Goal: Task Accomplishment & Management: Use online tool/utility

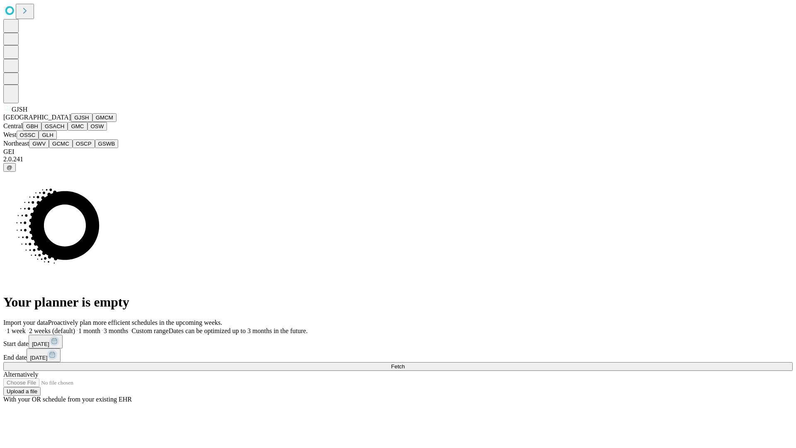
click at [71, 122] on button "GJSH" at bounding box center [82, 117] width 22 height 9
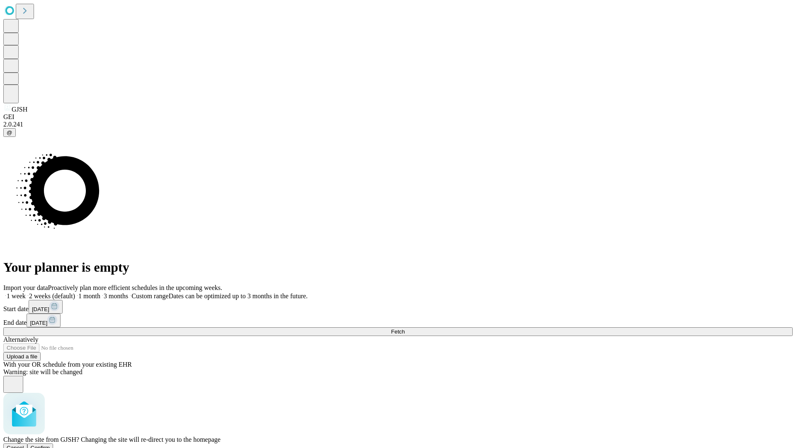
click at [50, 445] on span "Confirm" at bounding box center [40, 448] width 19 height 6
click at [75, 292] on label "2 weeks (default)" at bounding box center [50, 295] width 49 height 7
click at [405, 328] on span "Fetch" at bounding box center [398, 331] width 14 height 6
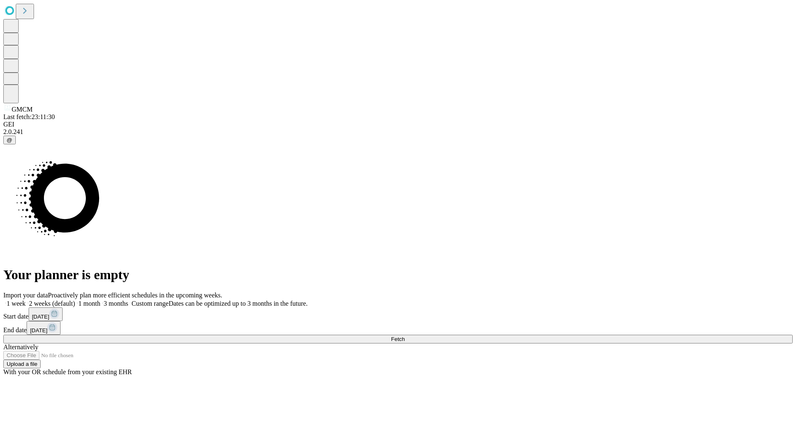
click at [75, 300] on label "2 weeks (default)" at bounding box center [50, 303] width 49 height 7
click at [405, 336] on span "Fetch" at bounding box center [398, 339] width 14 height 6
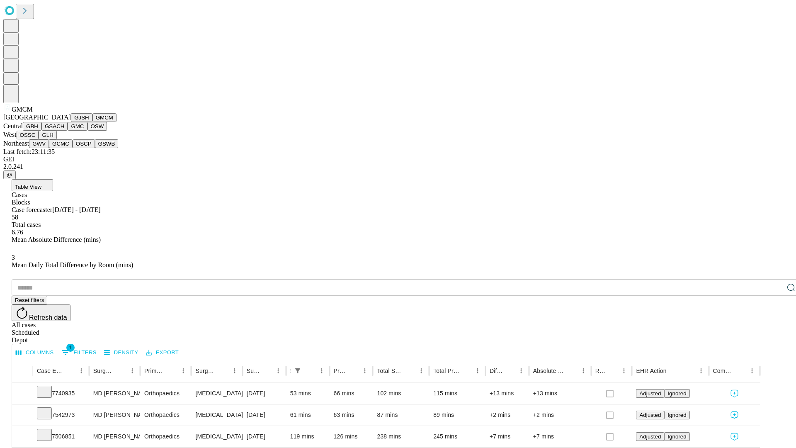
click at [41, 131] on button "GBH" at bounding box center [32, 126] width 19 height 9
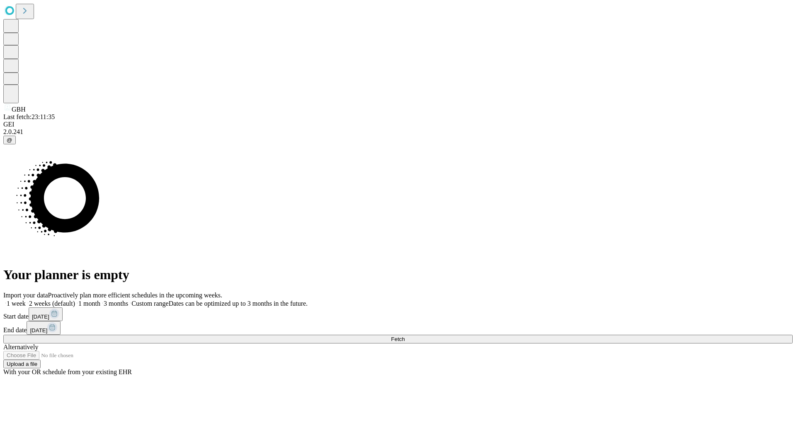
click at [75, 300] on label "2 weeks (default)" at bounding box center [50, 303] width 49 height 7
click at [405, 336] on span "Fetch" at bounding box center [398, 339] width 14 height 6
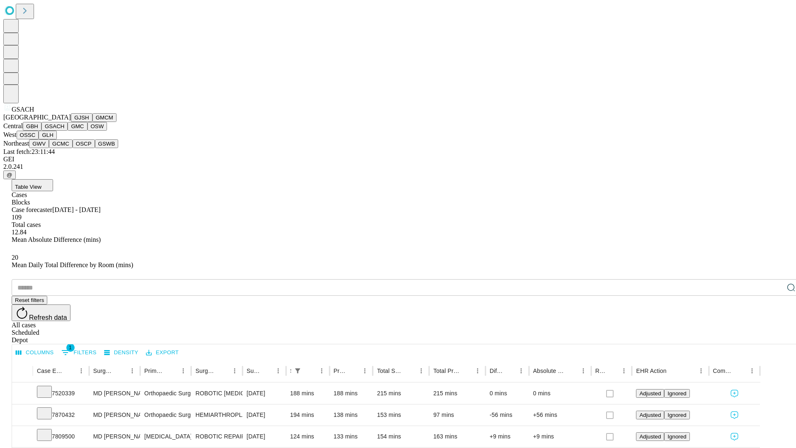
click at [68, 131] on button "GMC" at bounding box center [77, 126] width 19 height 9
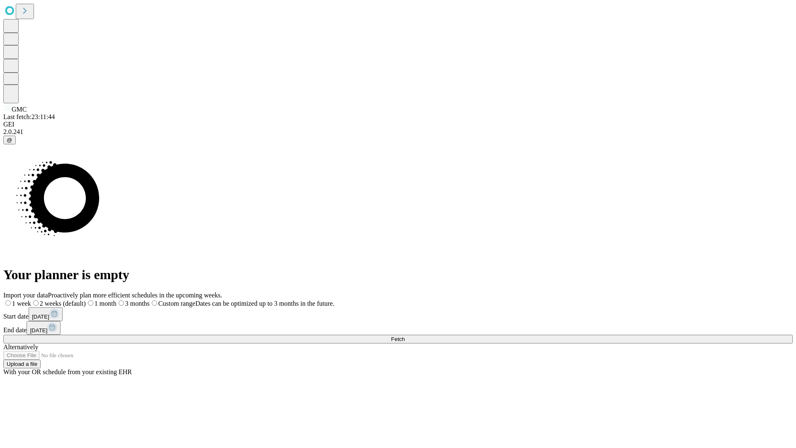
click at [86, 300] on label "2 weeks (default)" at bounding box center [58, 303] width 55 height 7
click at [405, 336] on span "Fetch" at bounding box center [398, 339] width 14 height 6
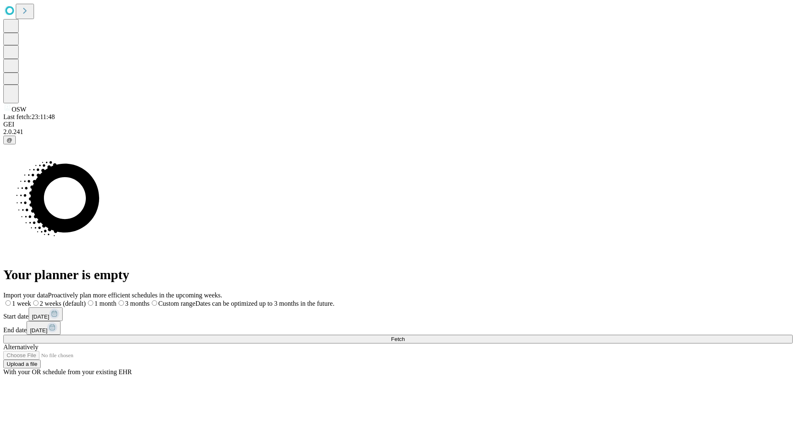
click at [405, 336] on span "Fetch" at bounding box center [398, 339] width 14 height 6
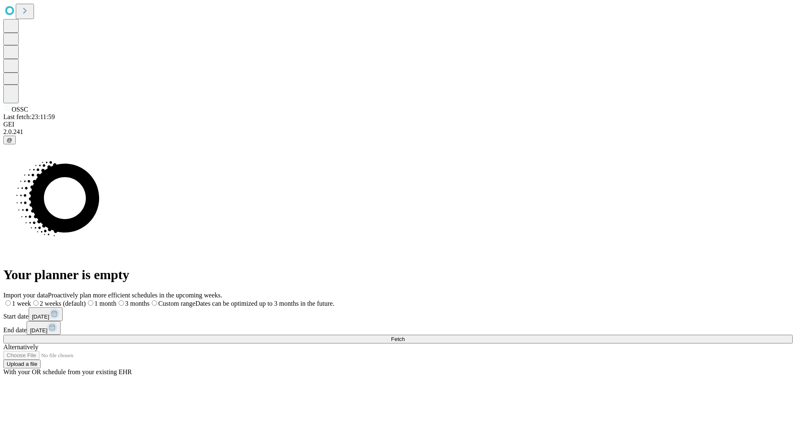
click at [405, 336] on span "Fetch" at bounding box center [398, 339] width 14 height 6
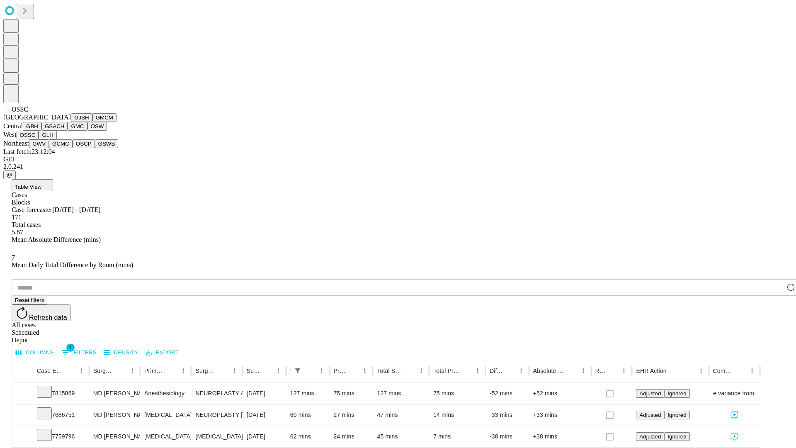
click at [56, 139] on button "GLH" at bounding box center [48, 135] width 18 height 9
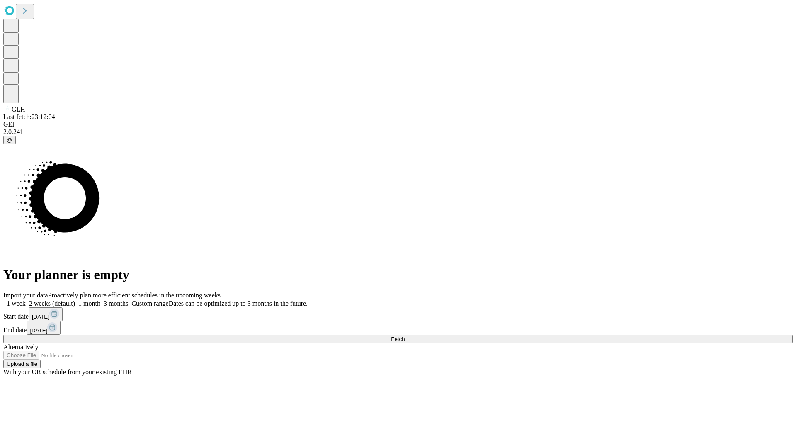
click at [75, 300] on label "2 weeks (default)" at bounding box center [50, 303] width 49 height 7
click at [405, 336] on span "Fetch" at bounding box center [398, 339] width 14 height 6
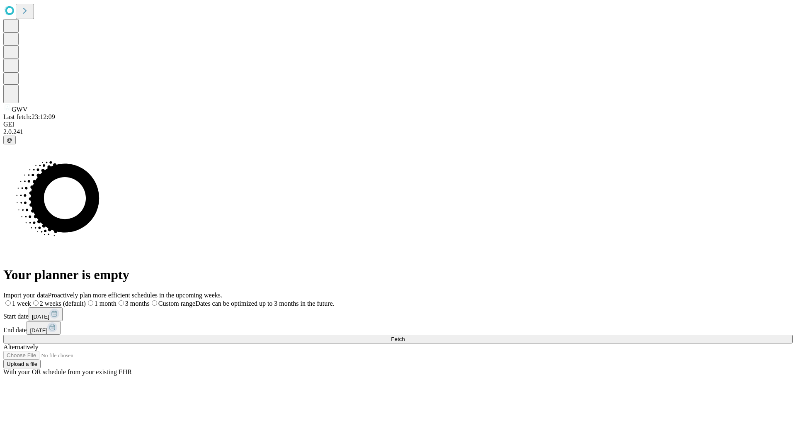
click at [405, 336] on span "Fetch" at bounding box center [398, 339] width 14 height 6
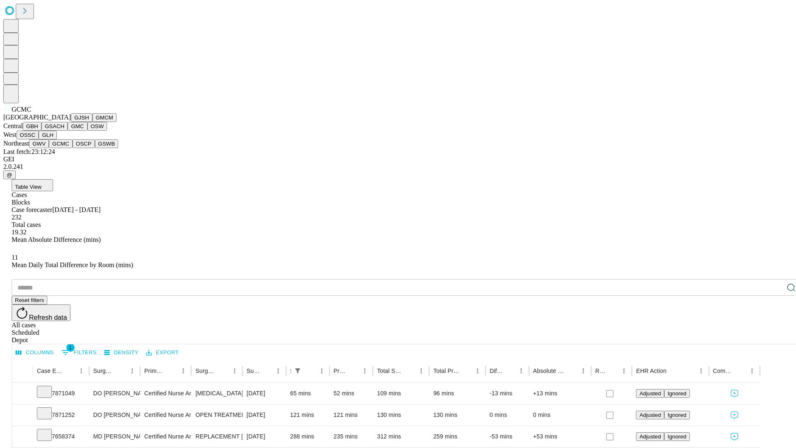
click at [73, 148] on button "OSCP" at bounding box center [84, 143] width 22 height 9
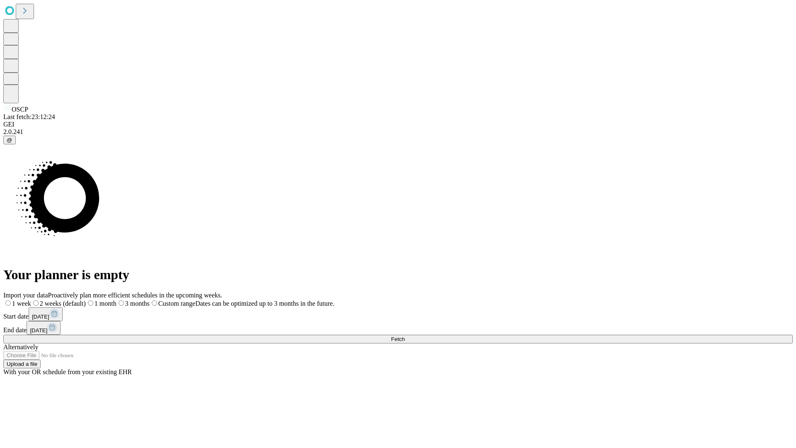
click at [86, 300] on label "2 weeks (default)" at bounding box center [58, 303] width 55 height 7
click at [405, 336] on span "Fetch" at bounding box center [398, 339] width 14 height 6
